Goal: Find specific page/section: Find specific page/section

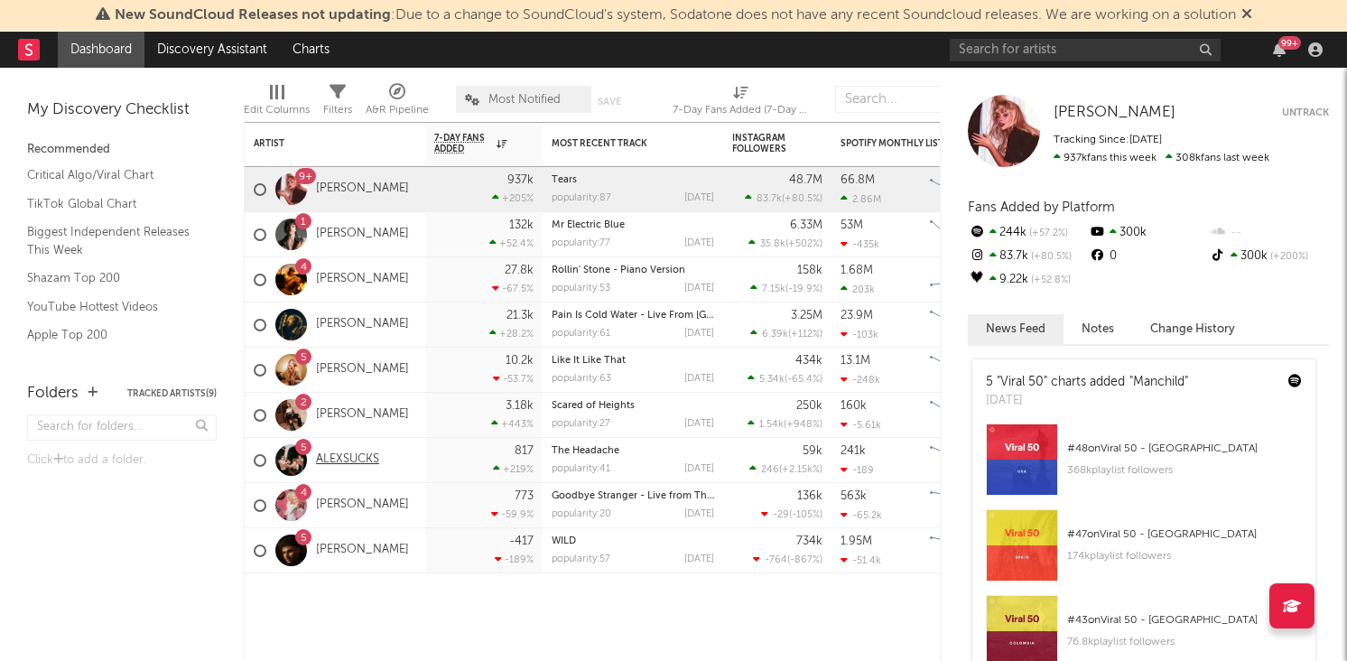
click at [346, 463] on link "ALEXSUCKS" at bounding box center [347, 459] width 63 height 15
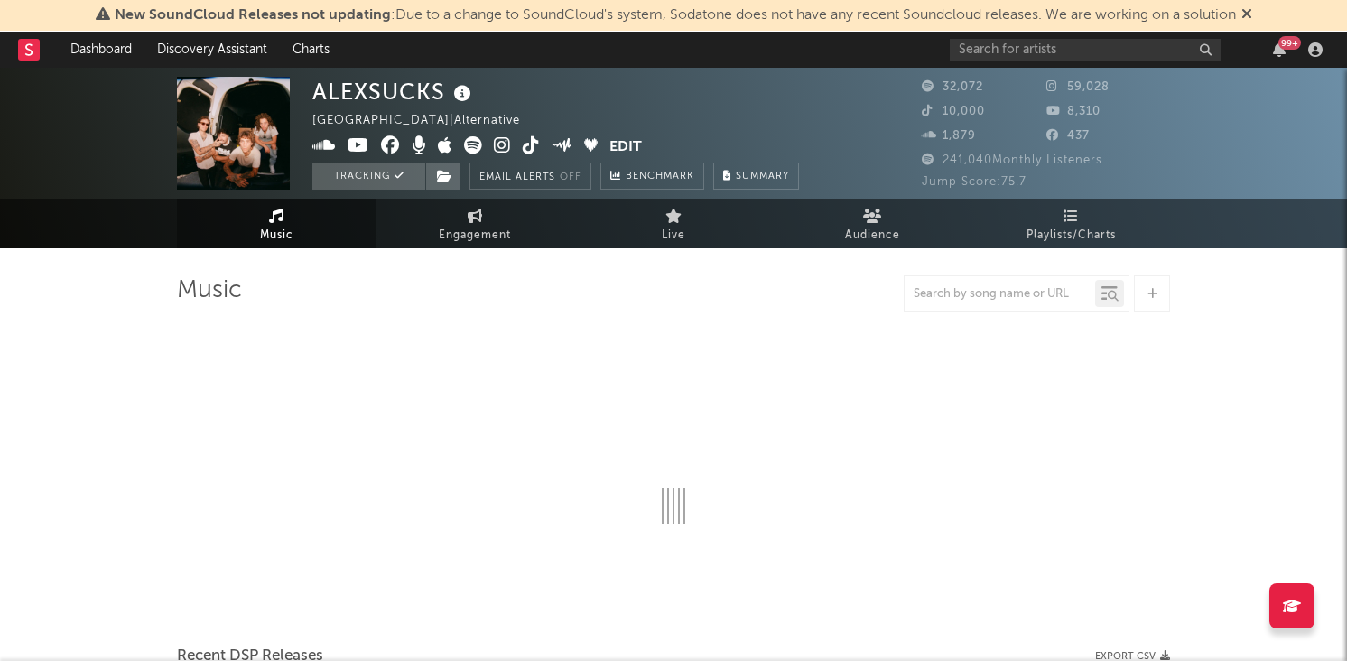
select select "6m"
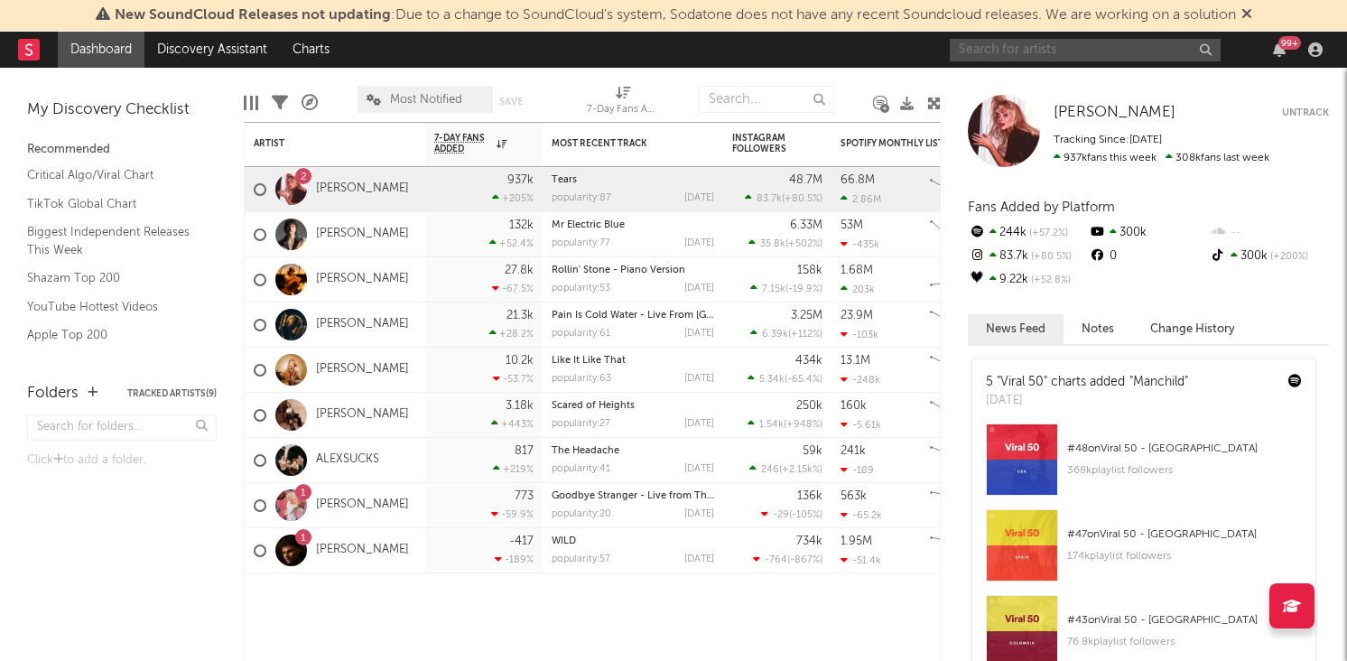
click at [1119, 51] on input "text" at bounding box center [1085, 50] width 271 height 23
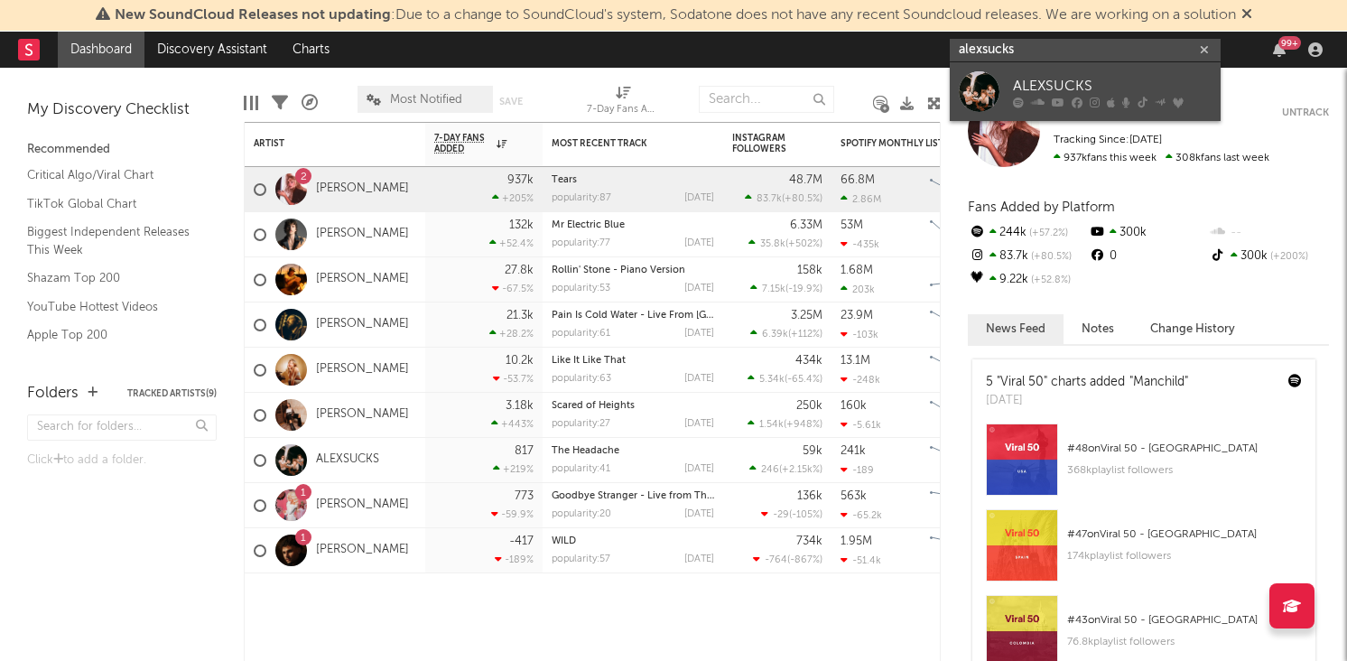
type input "alexsucks"
click at [992, 84] on div at bounding box center [979, 91] width 41 height 41
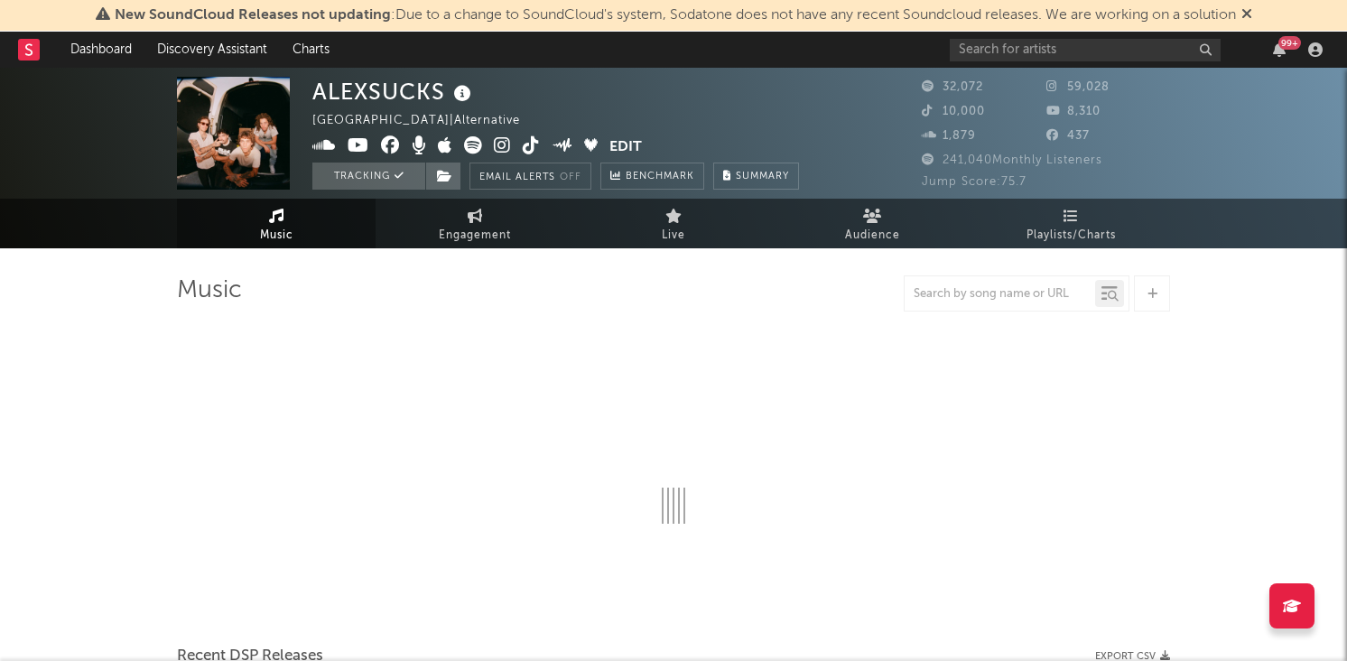
select select "6m"
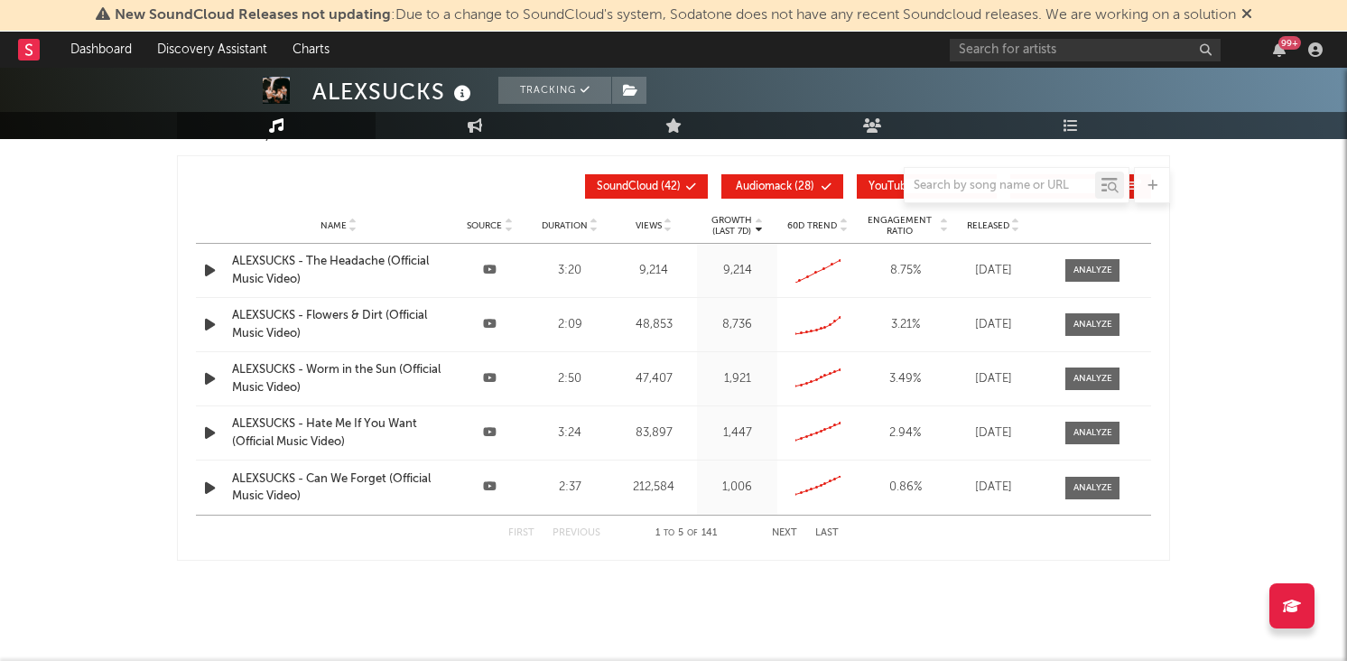
scroll to position [2134, 0]
